Goal: Information Seeking & Learning: Get advice/opinions

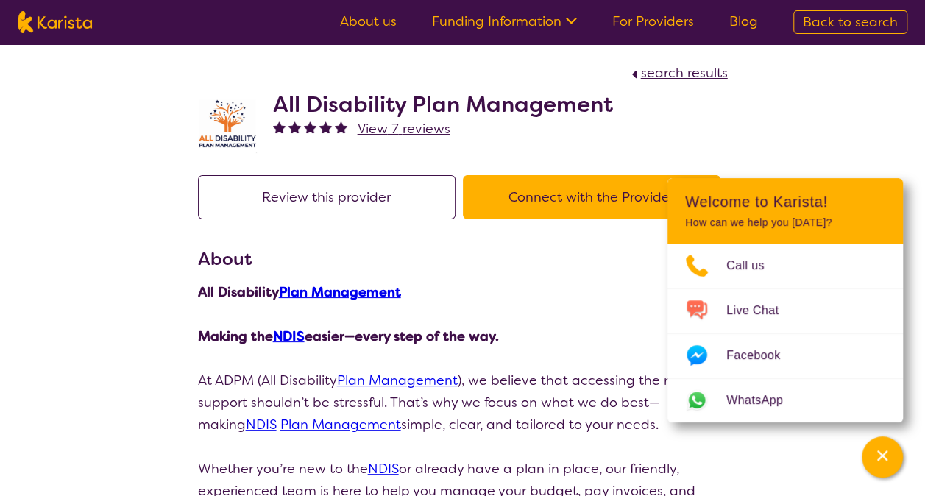
click at [399, 131] on span "View 7 reviews" at bounding box center [404, 129] width 93 height 18
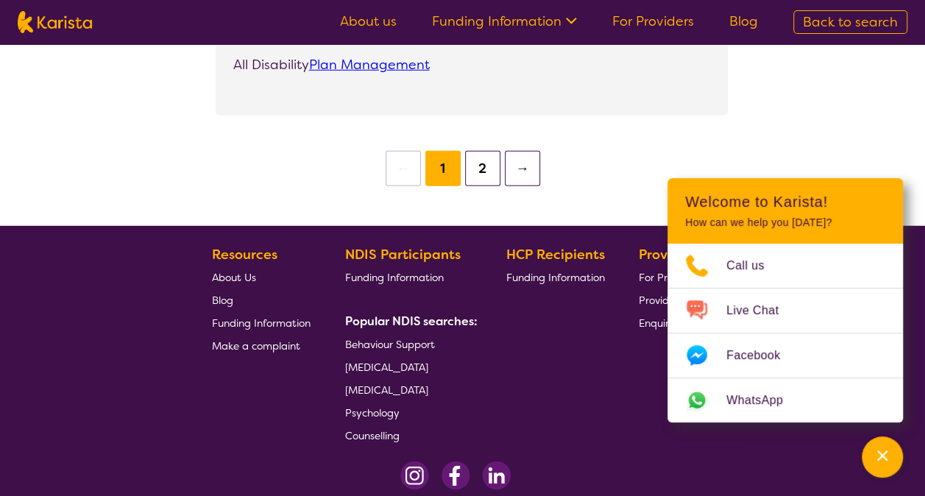
scroll to position [2061, 0]
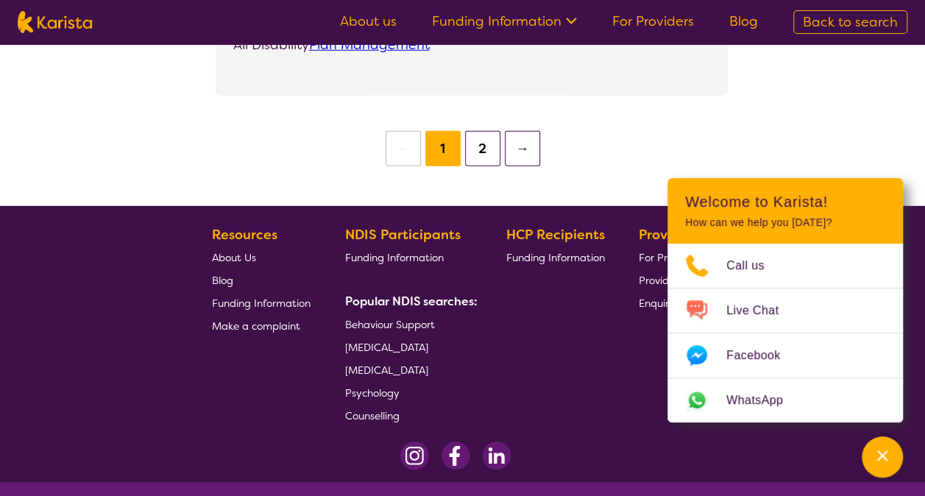
click at [479, 166] on button "2" at bounding box center [482, 148] width 35 height 35
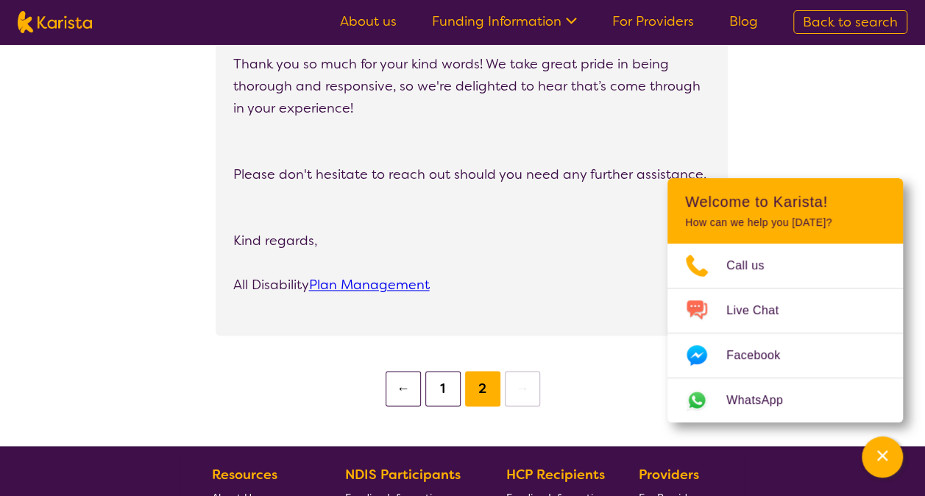
scroll to position [1030, 0]
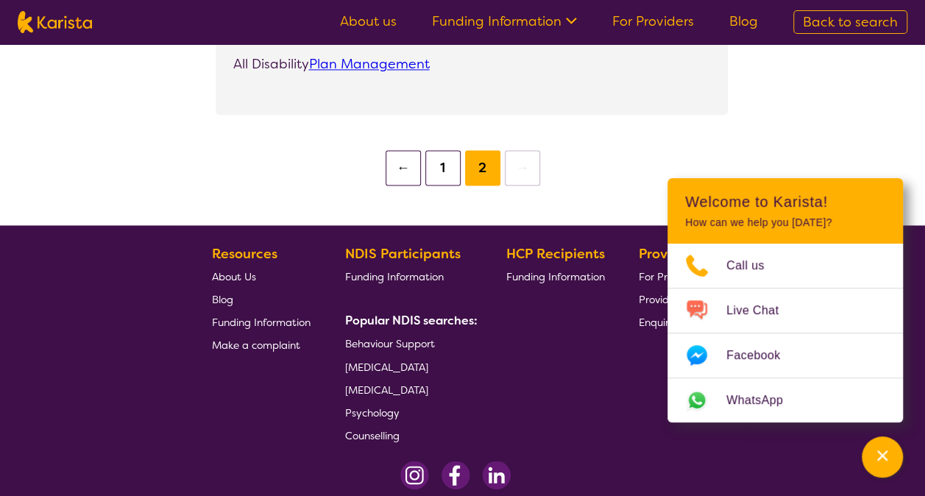
click at [397, 185] on button "←" at bounding box center [403, 167] width 35 height 35
